Goal: Task Accomplishment & Management: Manage account settings

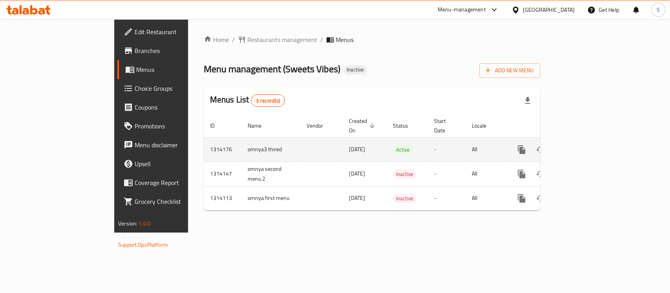
click at [241, 140] on td "omnya3 thired" at bounding box center [270, 149] width 59 height 24
copy td "omnya3 thired"
click at [569, 141] on button "enhanced table" at bounding box center [559, 149] width 19 height 19
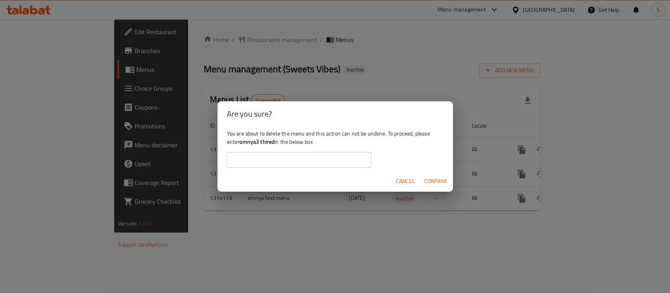
click at [254, 161] on input "text" at bounding box center [299, 160] width 145 height 16
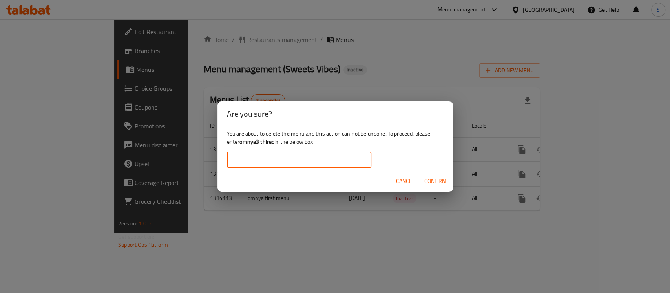
paste input "omnya3 thired"
click at [437, 182] on span "Confirm" at bounding box center [435, 181] width 22 height 10
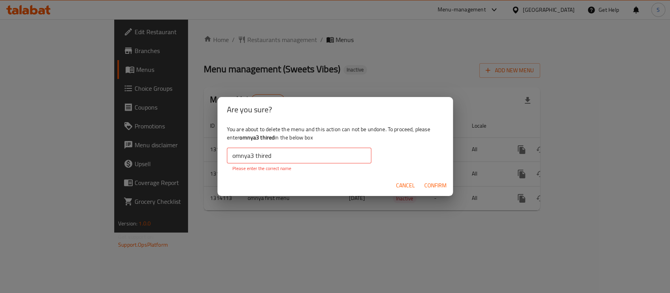
click at [234, 155] on input "omnya3 thired" at bounding box center [299, 156] width 145 height 16
drag, startPoint x: 288, startPoint y: 163, endPoint x: 288, endPoint y: 157, distance: 5.9
click at [288, 163] on div "omnya3 thired ​ Please enter the correct name" at bounding box center [299, 160] width 145 height 24
click at [288, 155] on input "omnya3 thired" at bounding box center [299, 156] width 145 height 16
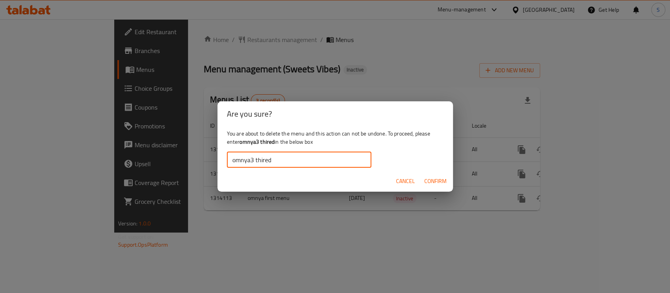
type input "omnya3 thired"
click at [428, 180] on span "Confirm" at bounding box center [435, 181] width 22 height 10
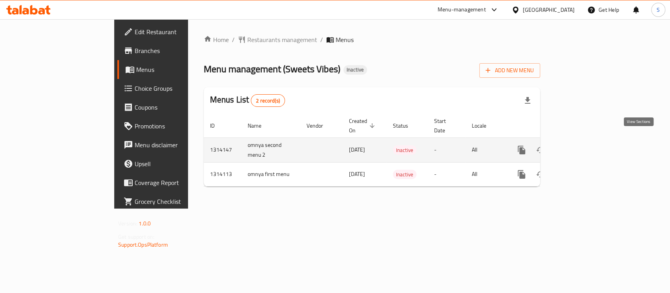
click at [583, 145] on icon "enhanced table" at bounding box center [578, 149] width 9 height 9
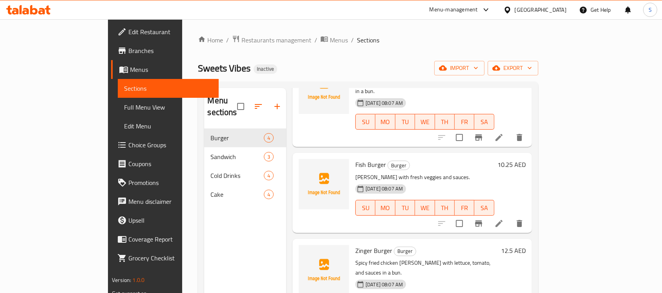
scroll to position [70, 0]
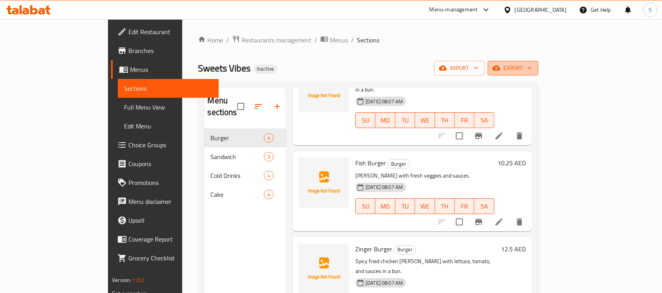
click at [532, 70] on span "export" at bounding box center [513, 68] width 38 height 10
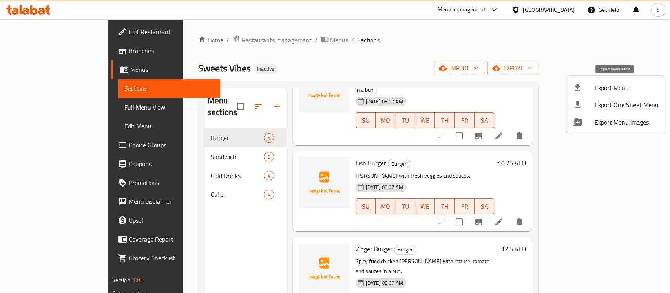
click at [597, 88] on span "Export Menu" at bounding box center [627, 87] width 64 height 9
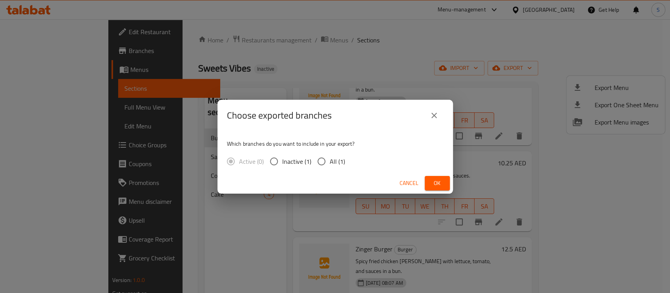
click at [324, 159] on input "All (1)" at bounding box center [321, 161] width 16 height 16
radio input "true"
click at [410, 188] on button "Cancel" at bounding box center [409, 183] width 25 height 15
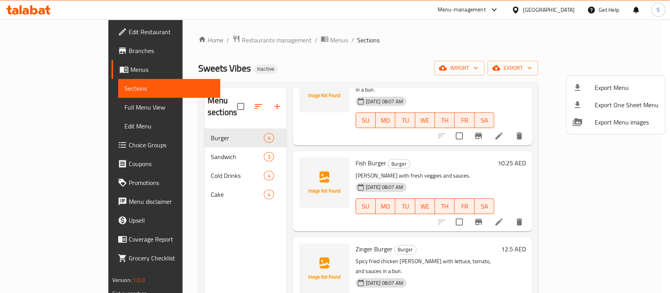
click at [23, 10] on div at bounding box center [335, 146] width 670 height 293
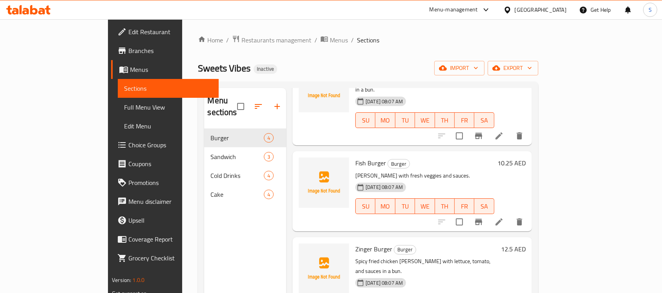
click at [128, 51] on span "Branches" at bounding box center [170, 50] width 84 height 9
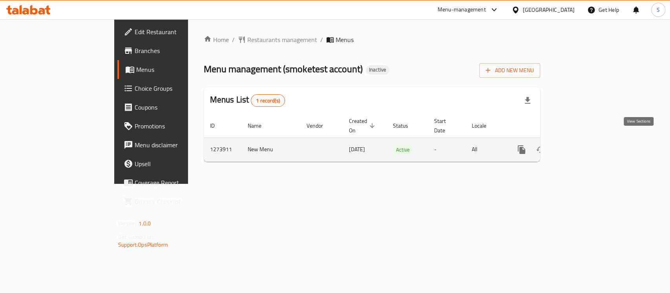
click at [583, 145] on icon "enhanced table" at bounding box center [578, 149] width 9 height 9
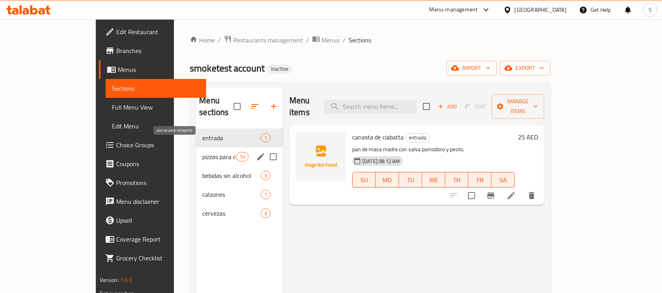
click at [202, 152] on span "pizzas para compartir" at bounding box center [218, 156] width 33 height 9
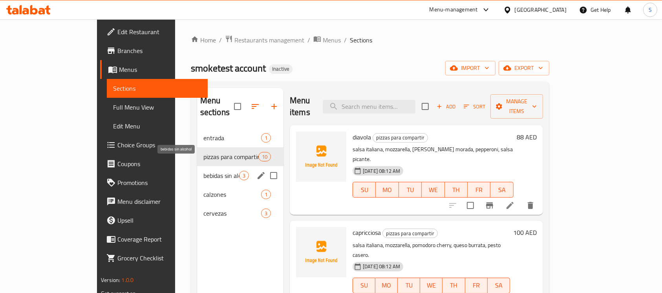
click at [203, 171] on span "bebidas sin alcohol" at bounding box center [221, 175] width 36 height 9
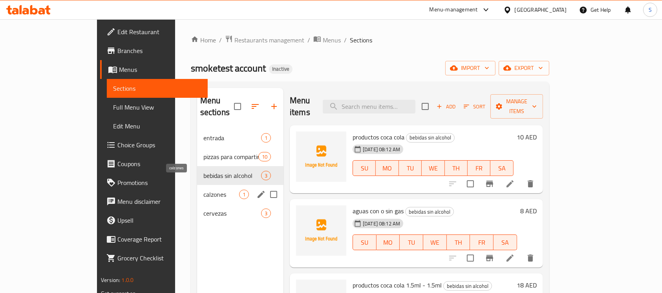
click at [203, 190] on span "calzones" at bounding box center [221, 194] width 36 height 9
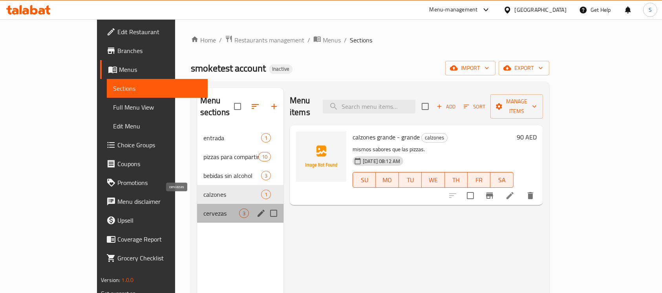
click at [203, 209] on span "cervezas" at bounding box center [221, 213] width 36 height 9
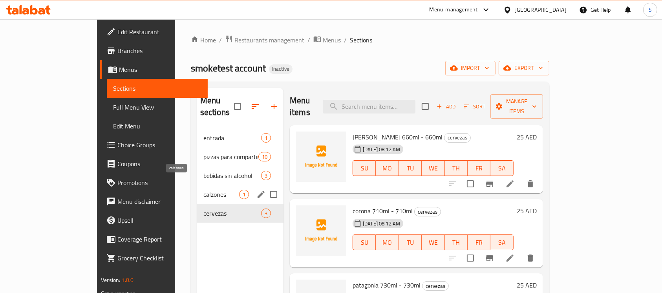
click at [203, 190] on span "calzones" at bounding box center [221, 194] width 36 height 9
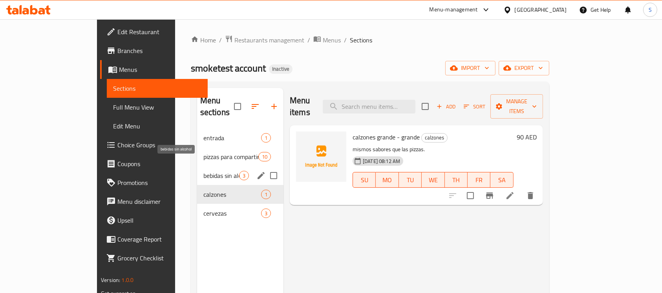
click at [203, 171] on span "bebidas sin alcohol" at bounding box center [221, 175] width 36 height 9
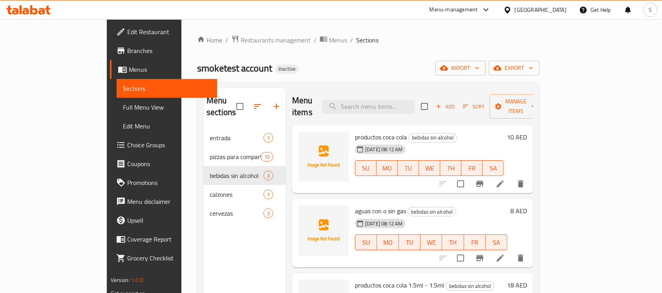
click at [123, 107] on span "Full Menu View" at bounding box center [167, 106] width 88 height 9
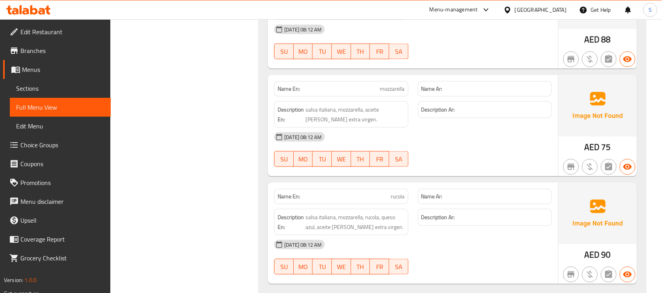
scroll to position [1099, 0]
